Goal: Information Seeking & Learning: Learn about a topic

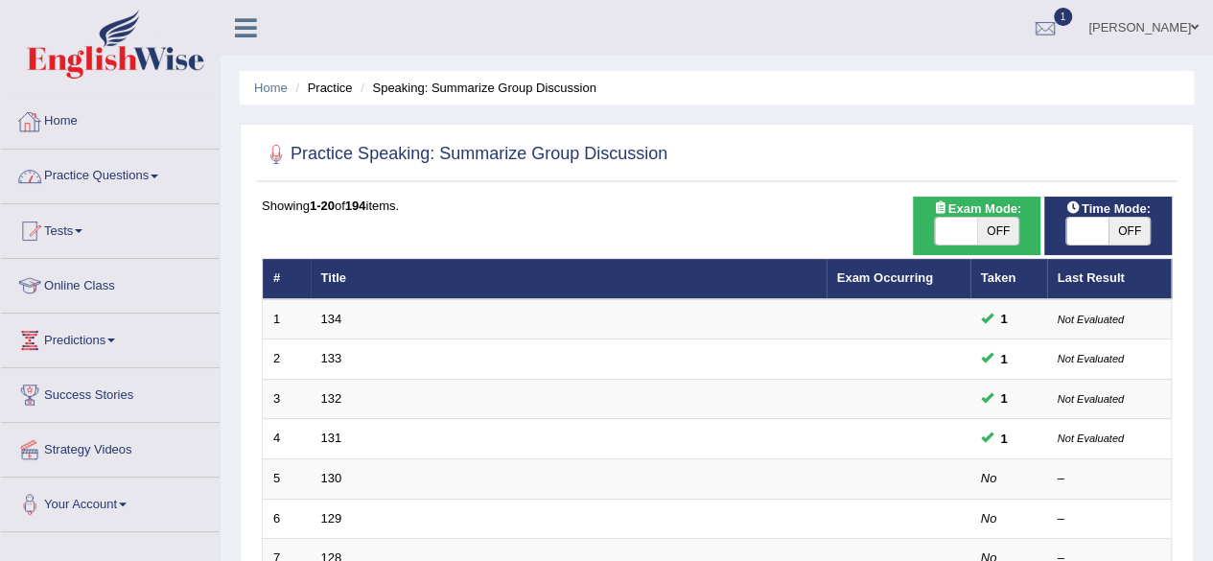
click at [70, 125] on link "Home" at bounding box center [110, 119] width 219 height 48
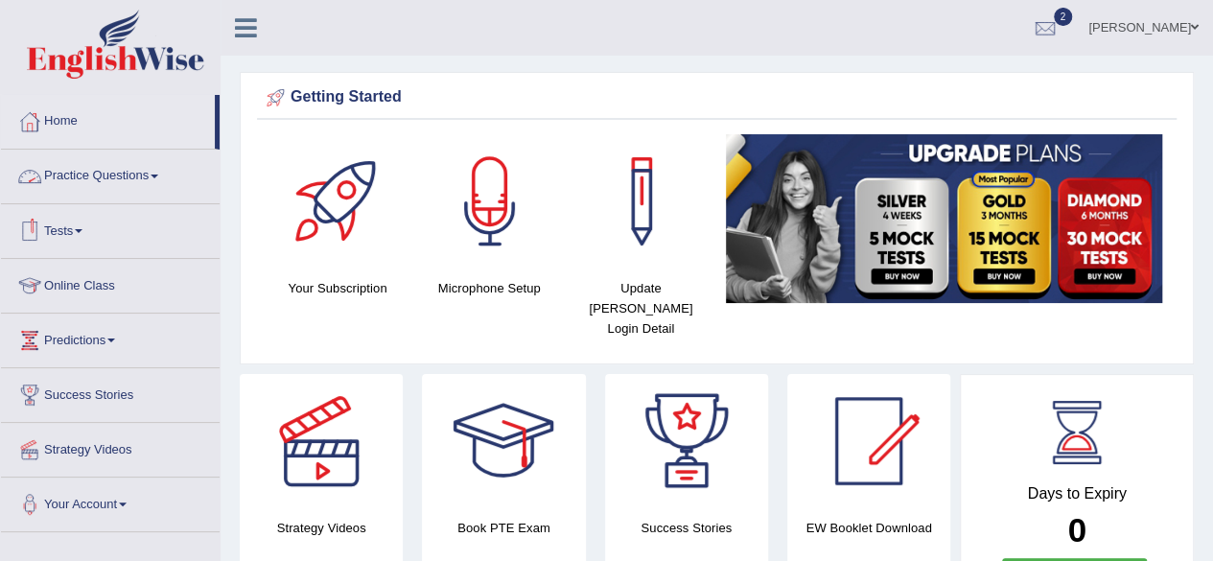
click at [142, 172] on link "Practice Questions" at bounding box center [110, 174] width 219 height 48
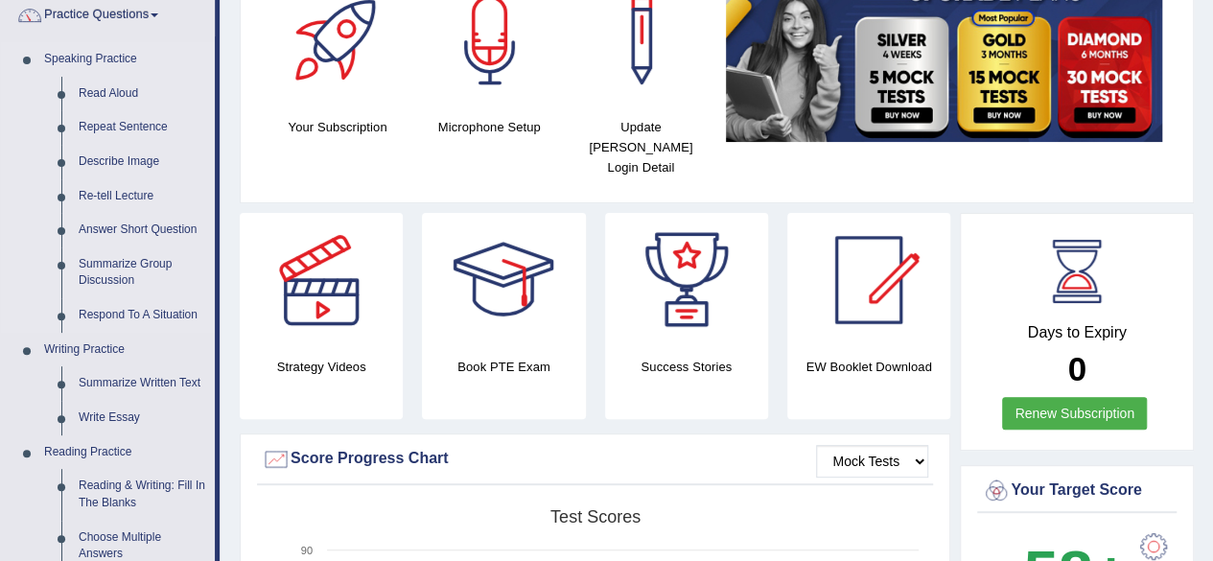
scroll to position [192, 0]
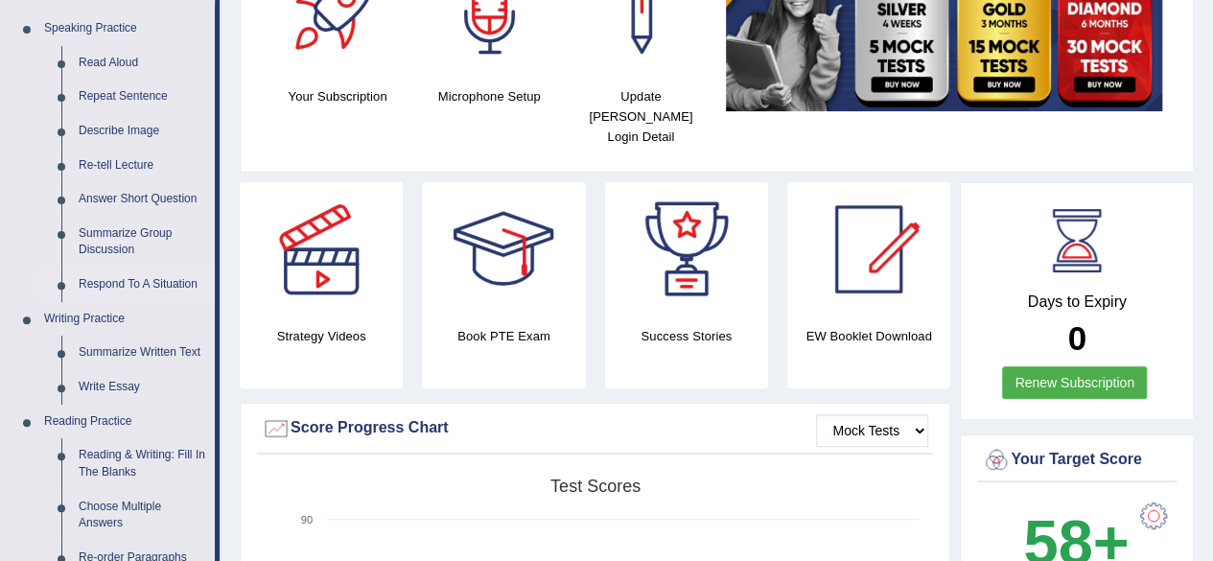
click at [167, 279] on link "Respond To A Situation" at bounding box center [142, 285] width 145 height 35
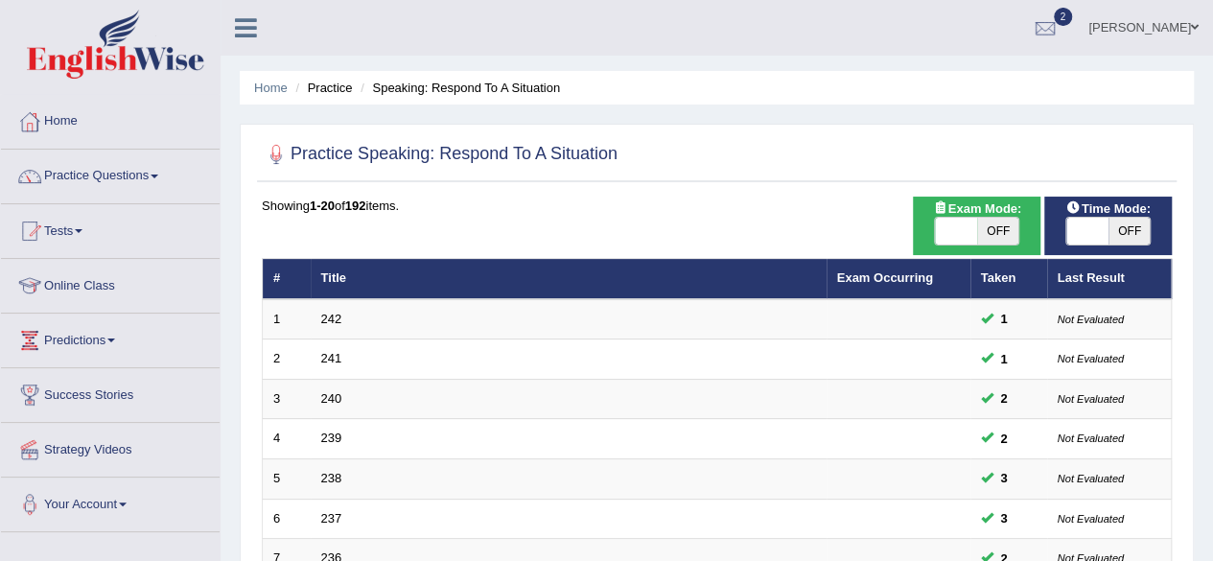
click at [926, 232] on div "ON OFF" at bounding box center [976, 231] width 108 height 29
click at [945, 230] on span at bounding box center [956, 231] width 42 height 27
checkbox input "true"
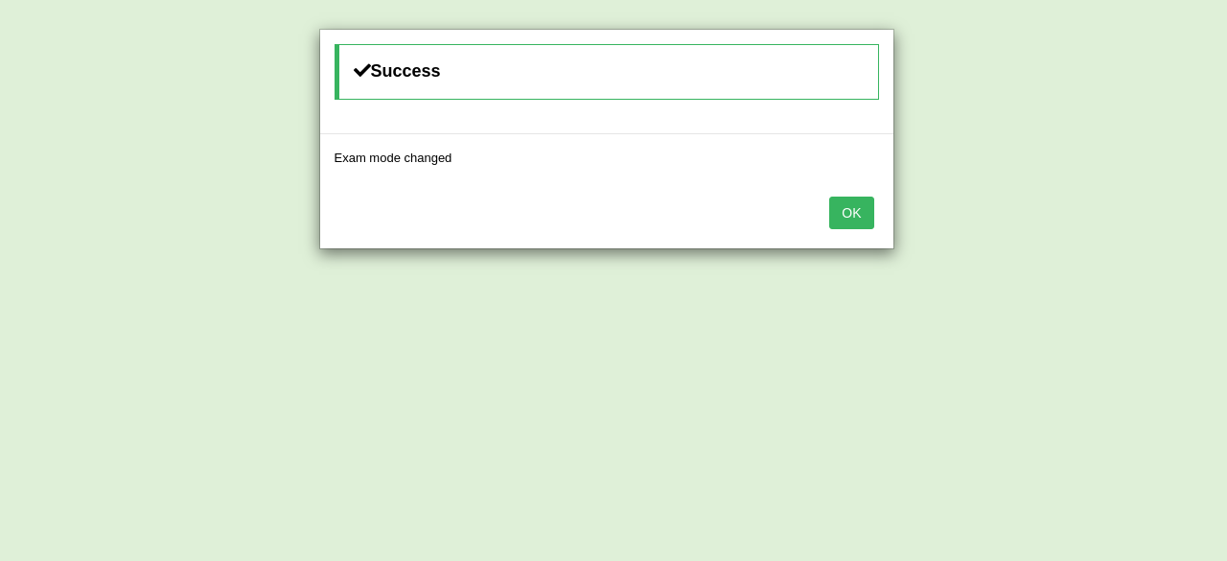
click at [856, 214] on button "OK" at bounding box center [851, 213] width 44 height 33
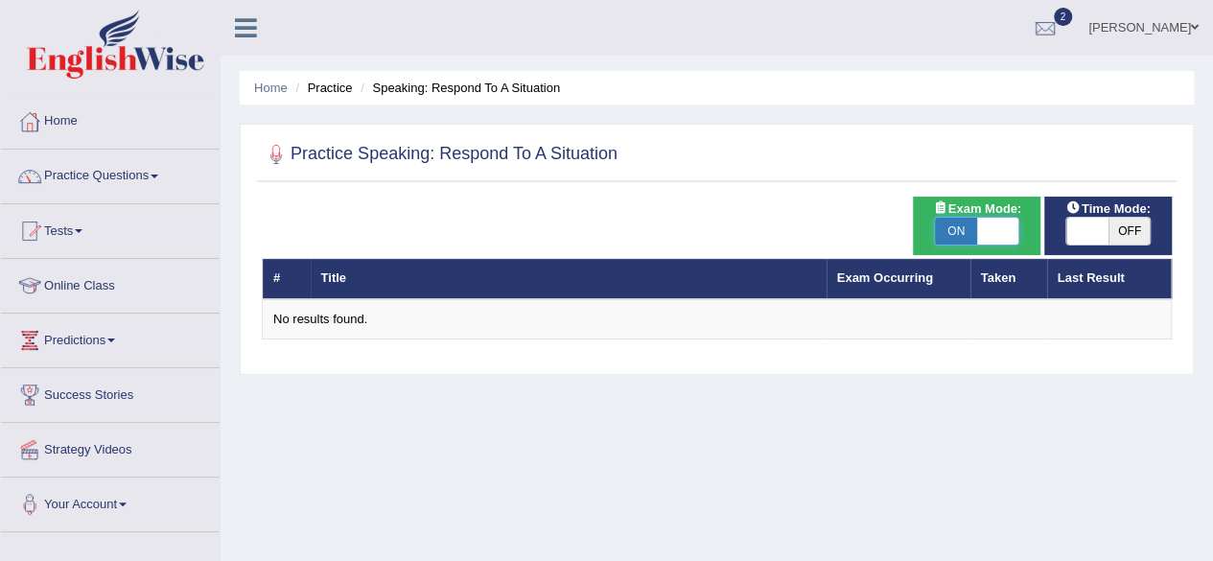
click at [991, 228] on span at bounding box center [998, 231] width 42 height 27
checkbox input "false"
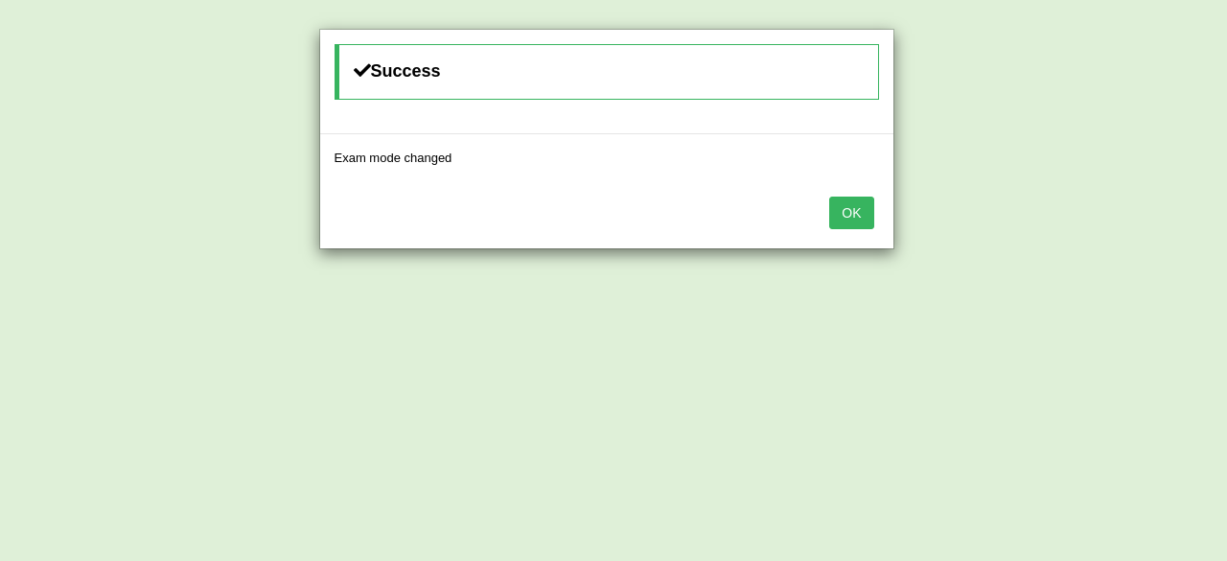
click at [858, 213] on button "OK" at bounding box center [851, 213] width 44 height 33
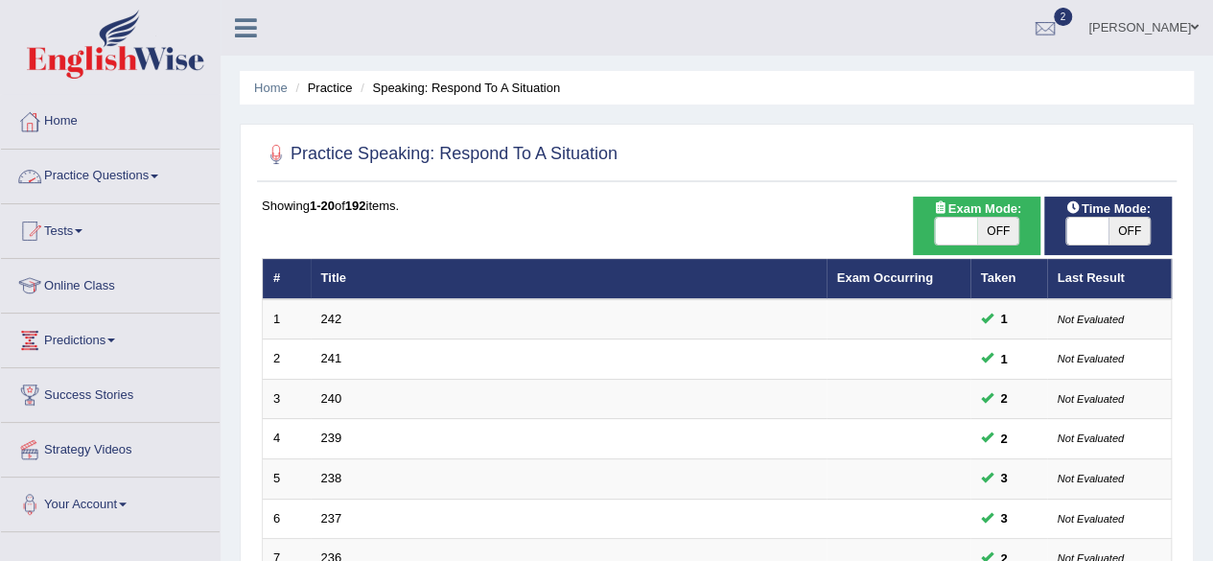
click at [105, 175] on link "Practice Questions" at bounding box center [110, 174] width 219 height 48
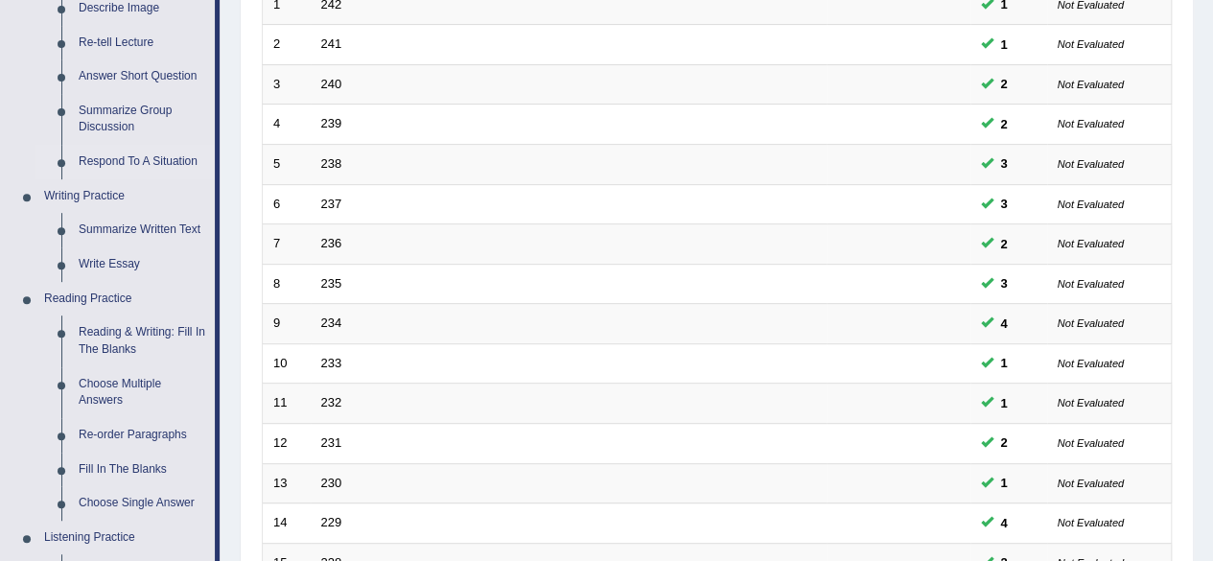
scroll to position [34, 0]
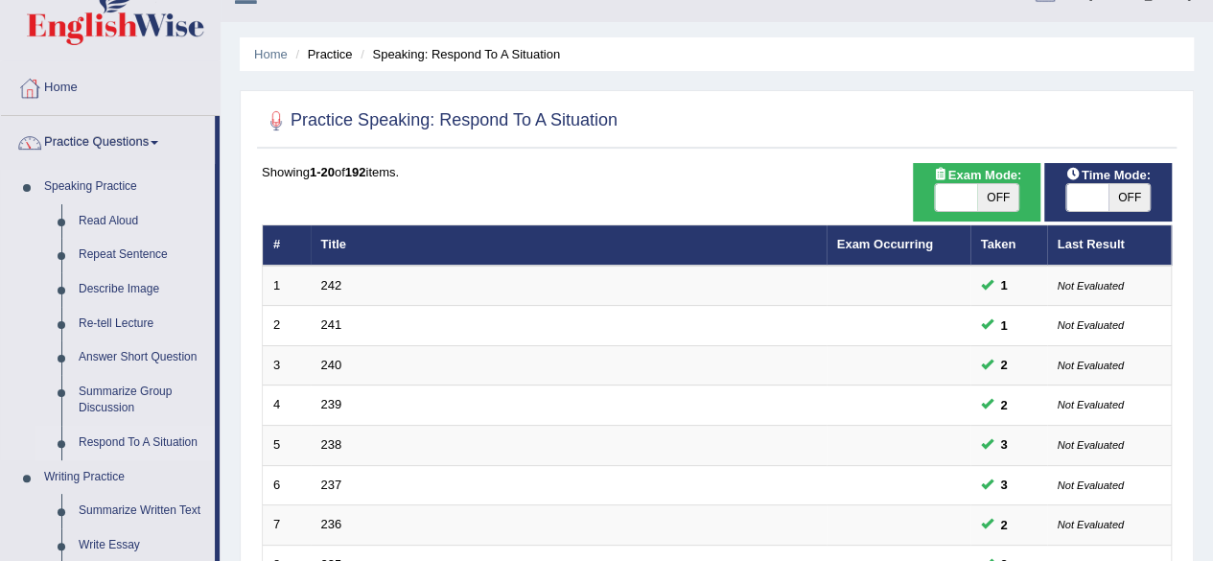
click at [152, 438] on link "Respond To A Situation" at bounding box center [142, 443] width 145 height 35
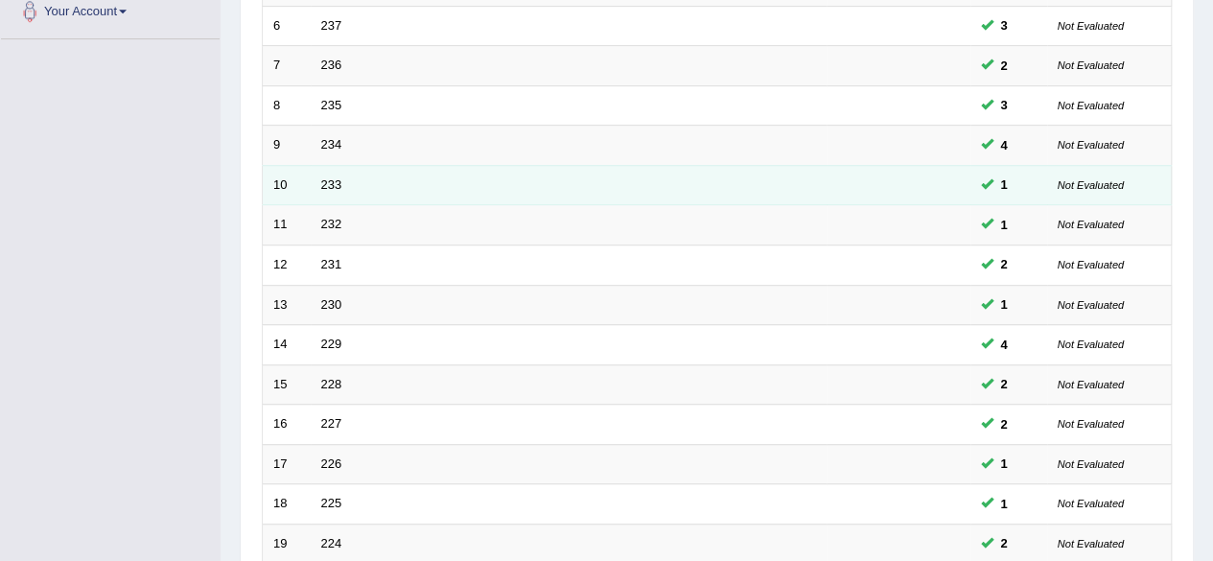
scroll to position [699, 0]
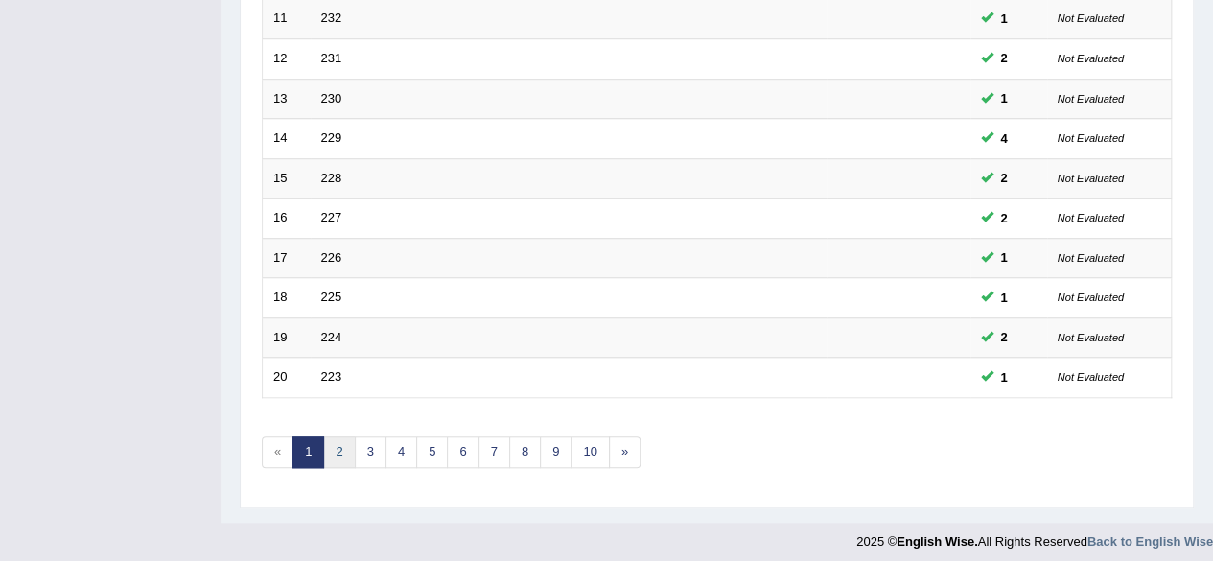
click at [332, 448] on link "2" at bounding box center [339, 452] width 32 height 32
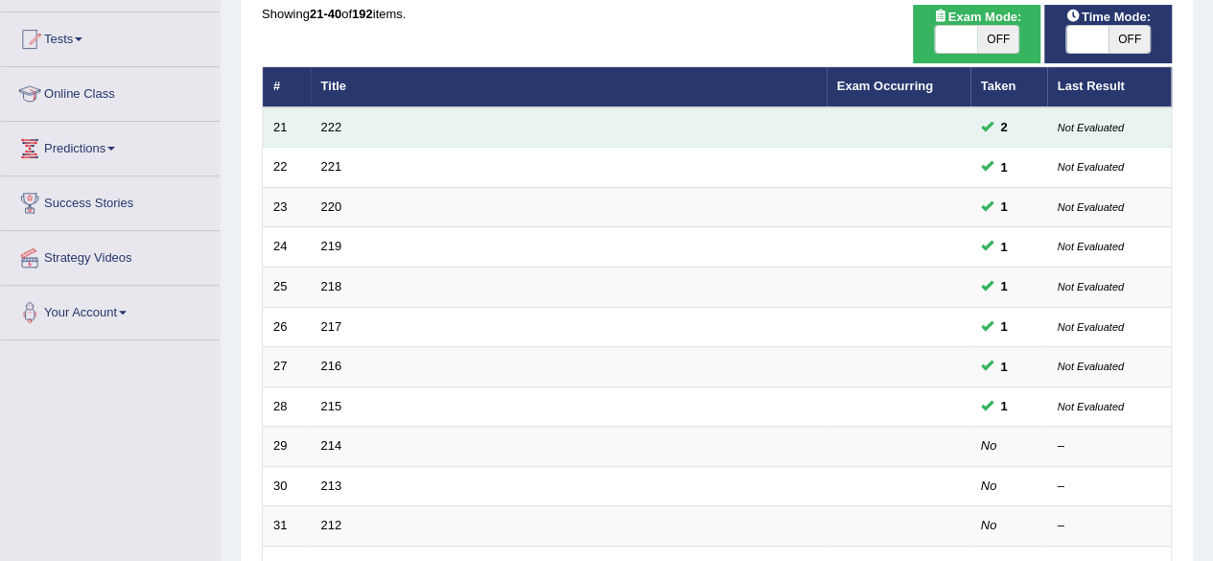
scroll to position [479, 0]
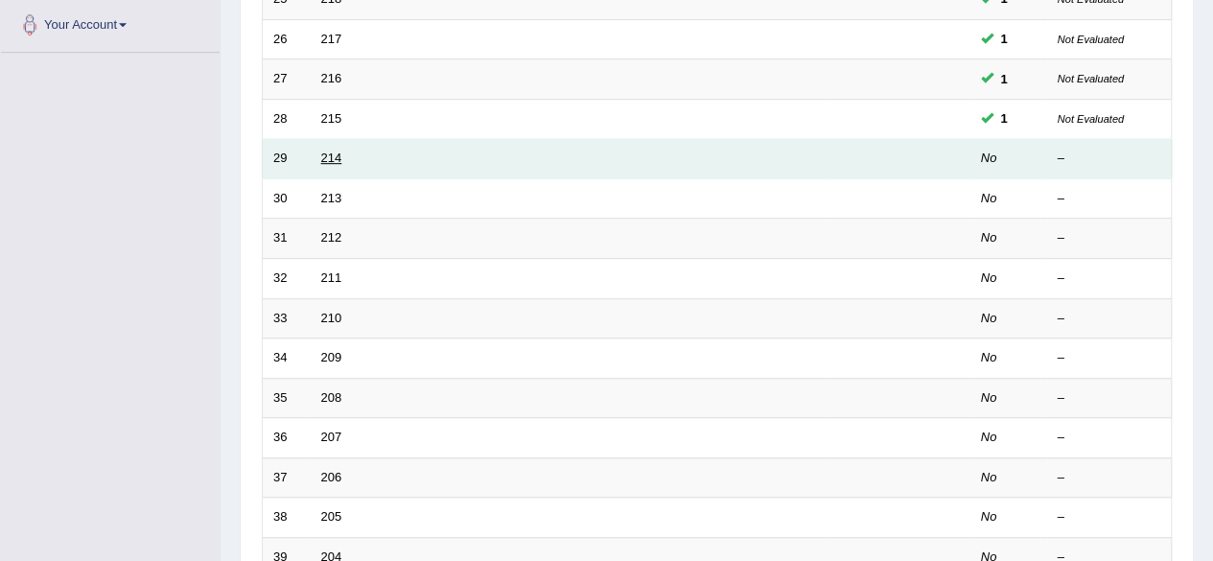
click at [337, 151] on link "214" at bounding box center [331, 158] width 21 height 14
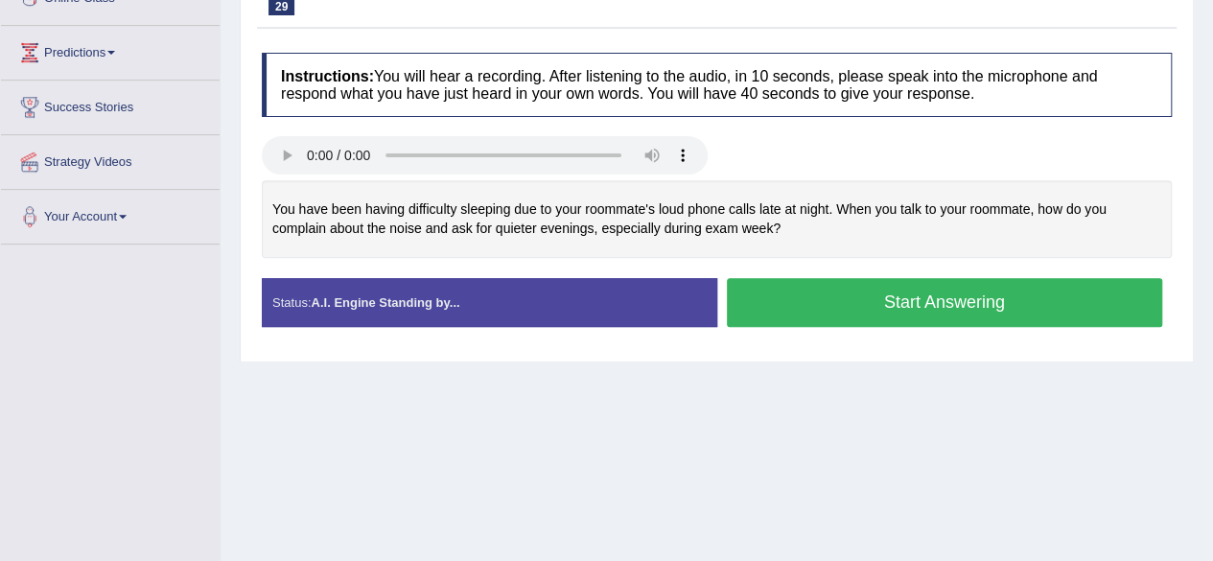
scroll to position [288, 0]
click at [930, 312] on button "Start Answering" at bounding box center [945, 302] width 436 height 49
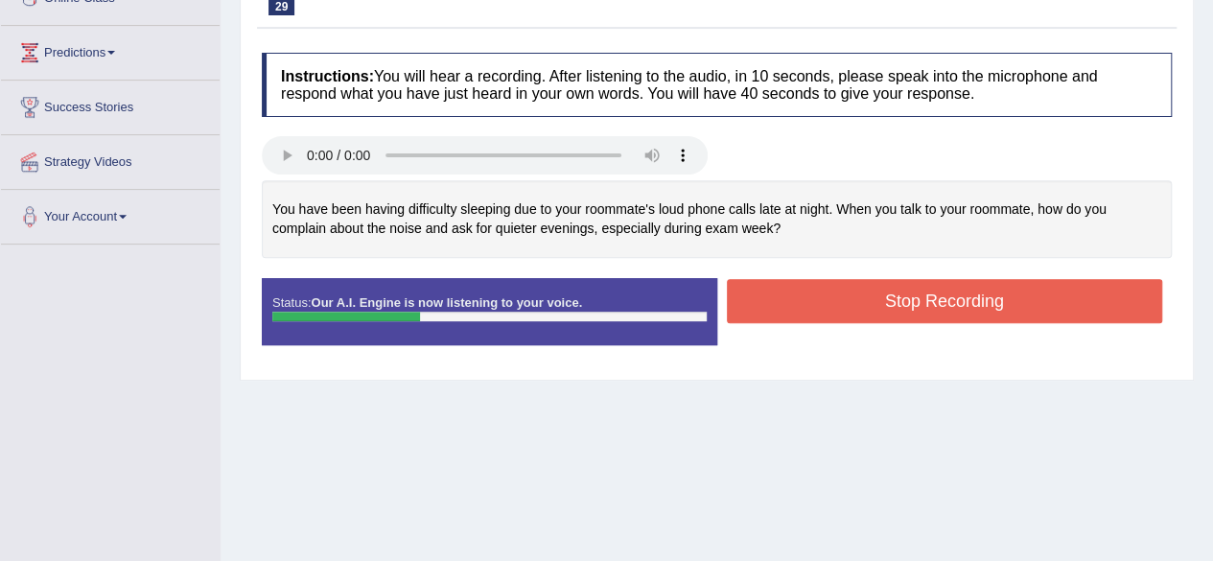
click at [930, 312] on button "Stop Recording" at bounding box center [945, 301] width 436 height 44
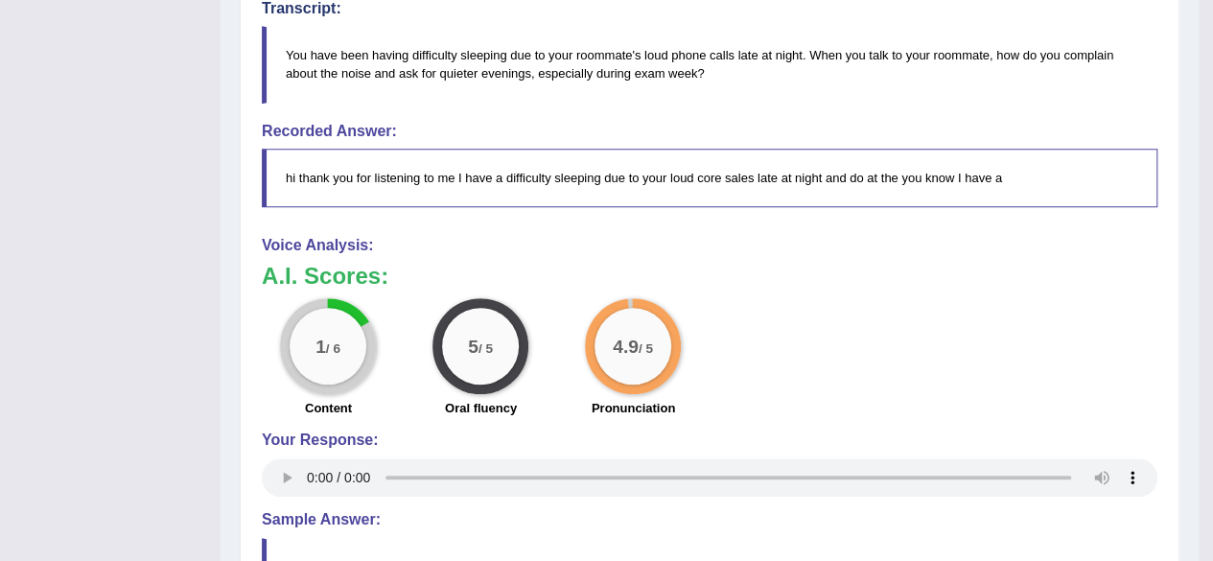
scroll to position [683, 0]
